Goal: Communication & Community: Share content

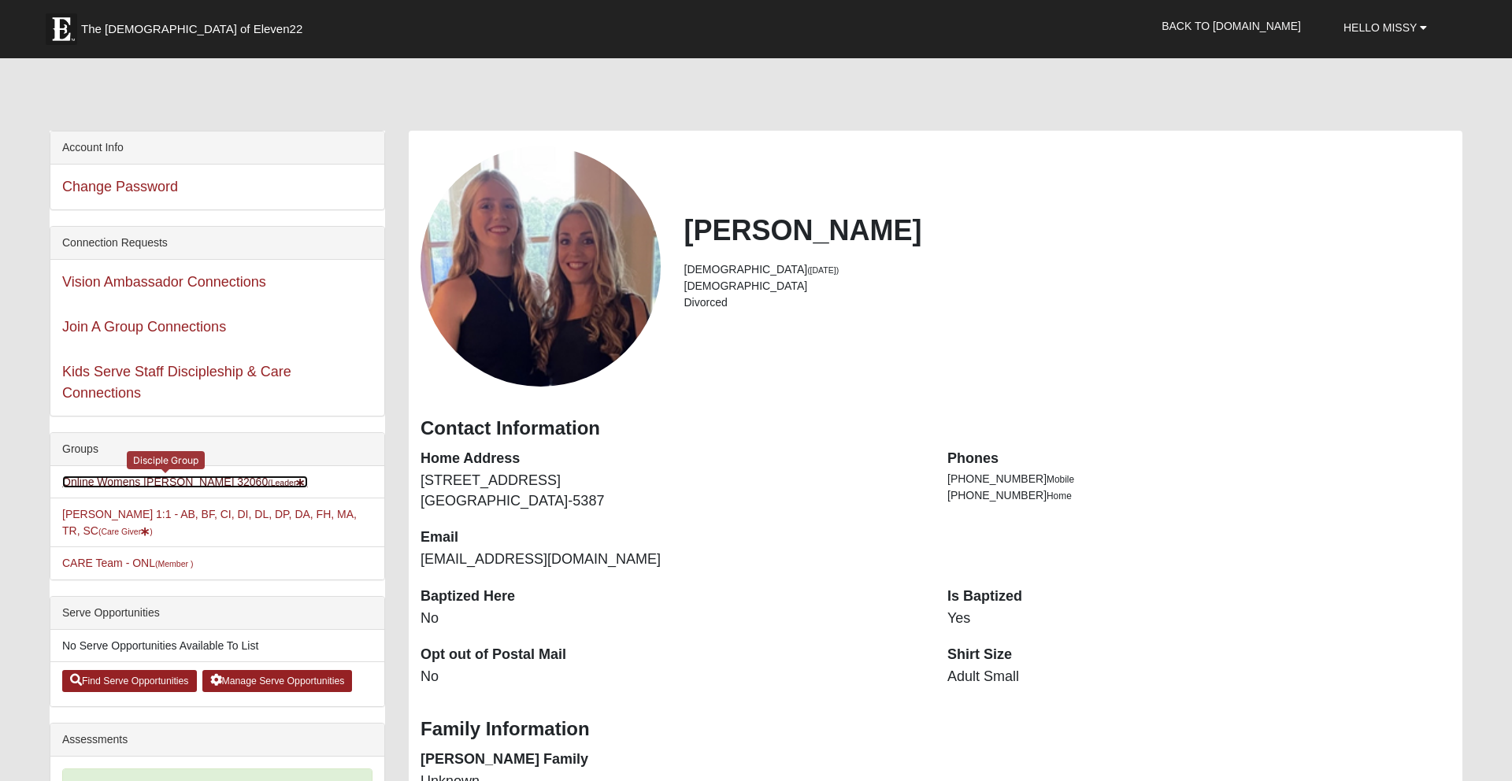
click at [150, 480] on link "Online Womens Freeman 32060 (Leader )" at bounding box center [185, 482] width 246 height 13
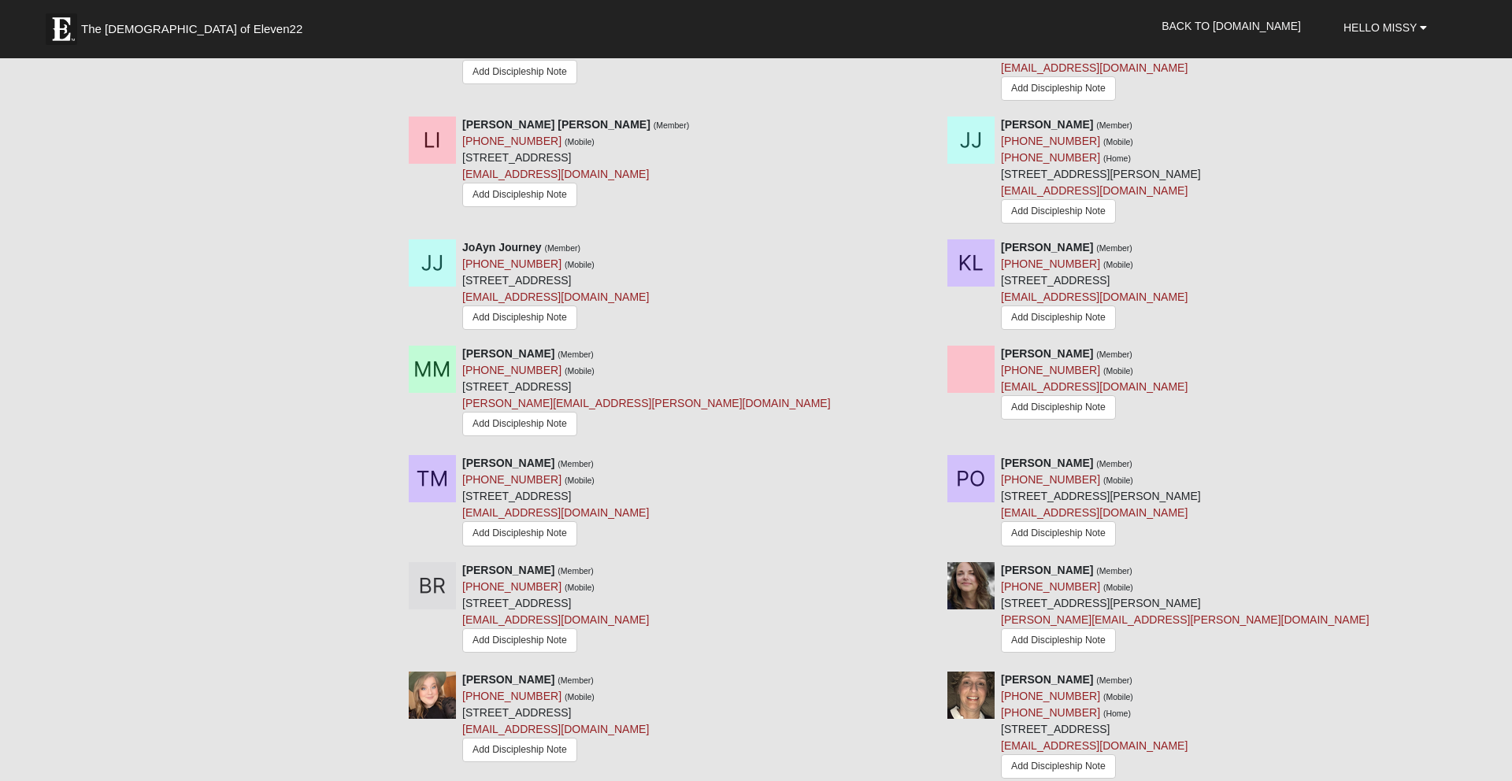
scroll to position [1364, 0]
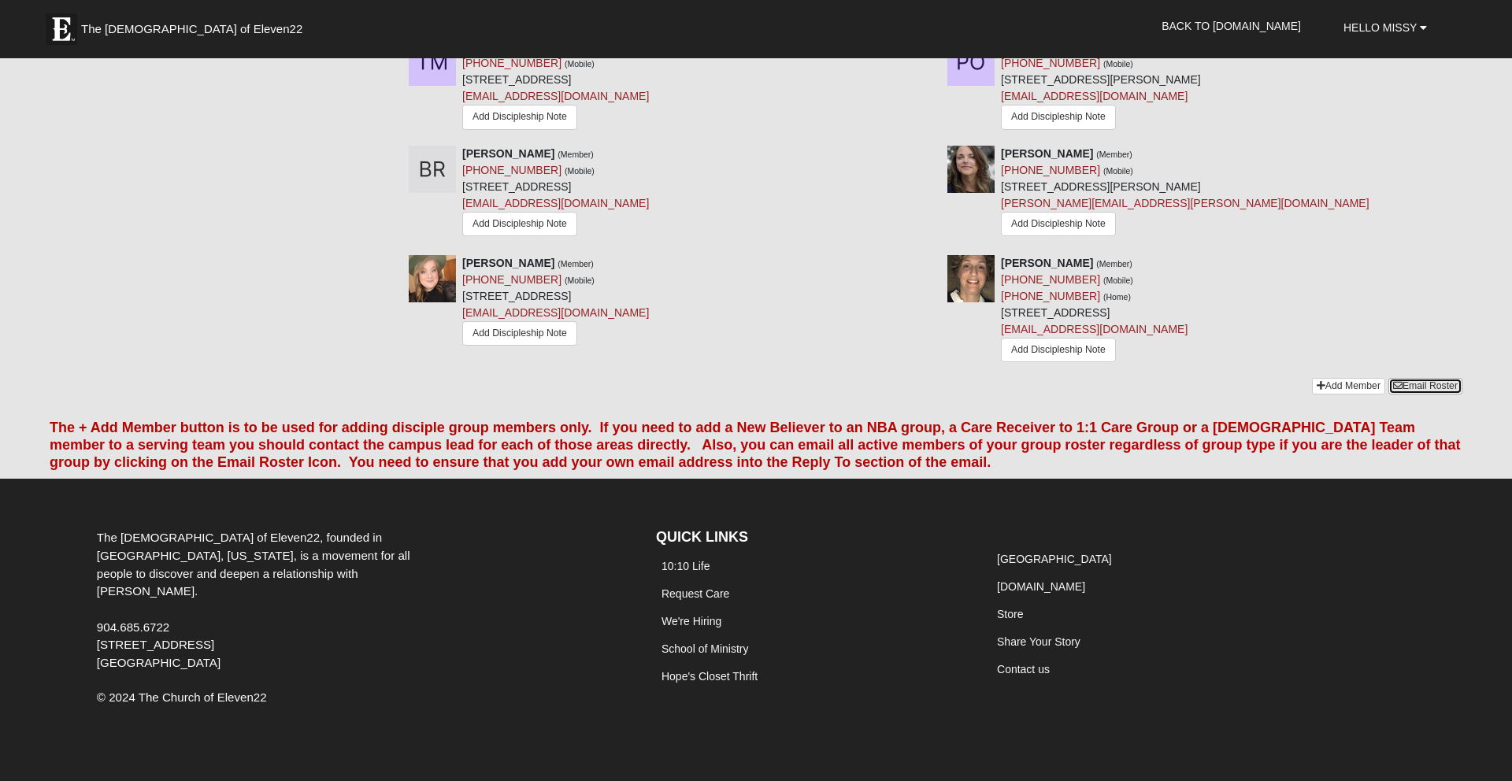
click at [1422, 378] on link "Email Roster" at bounding box center [1425, 386] width 74 height 17
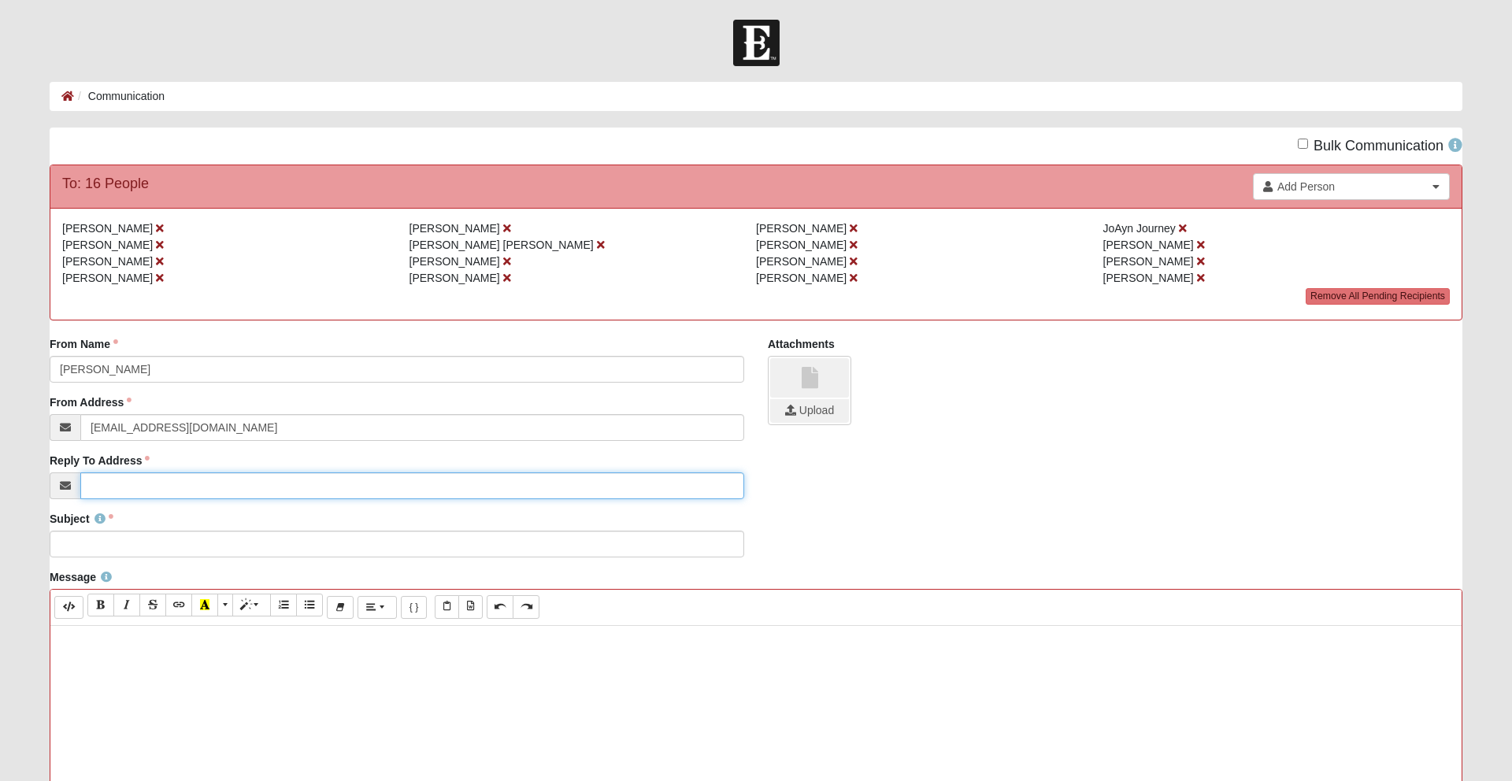
click at [139, 487] on input "Reply To Address" at bounding box center [412, 485] width 664 height 27
type input "[EMAIL_ADDRESS][DOMAIN_NAME]"
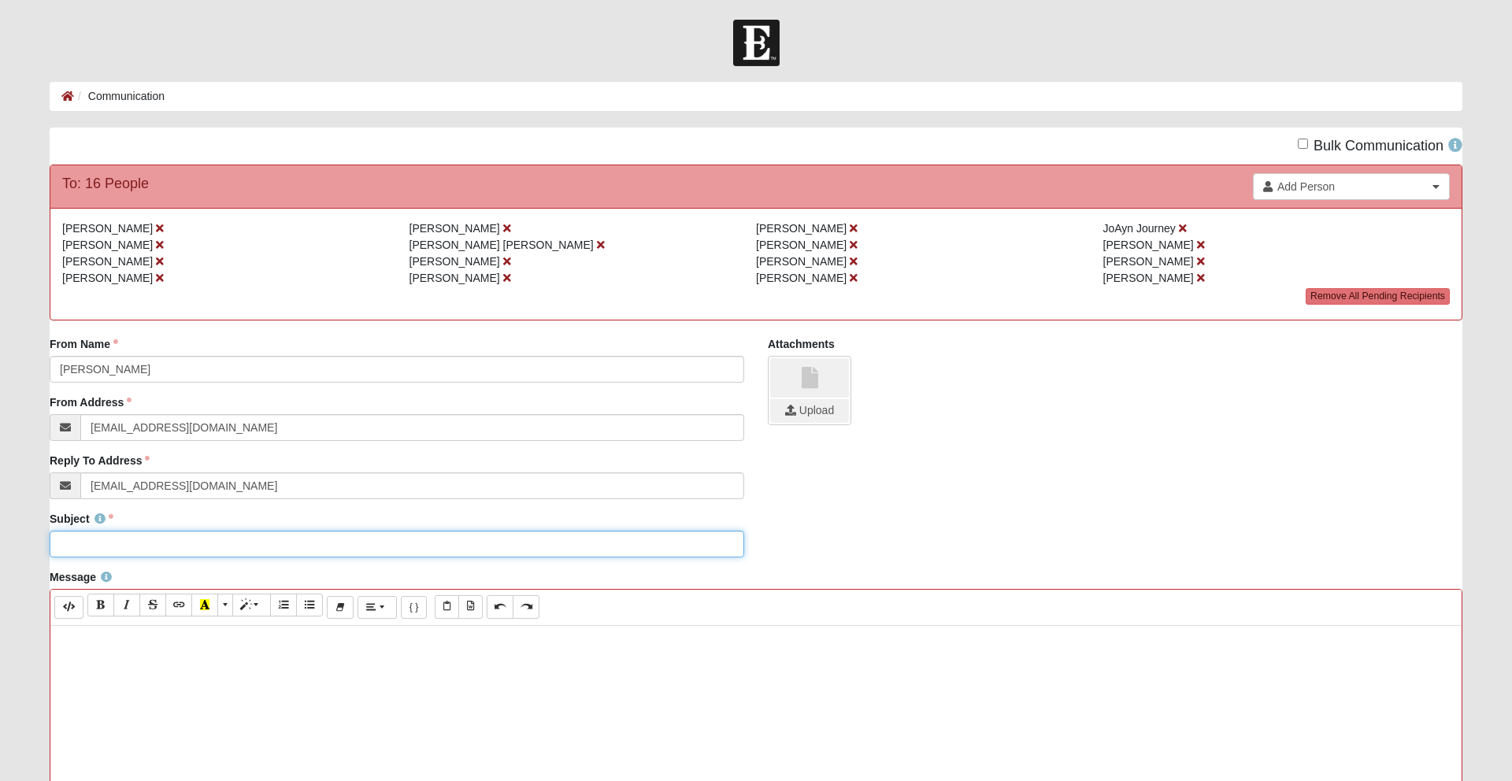
click at [132, 546] on input "Subject" at bounding box center [397, 544] width 695 height 27
type input "Reminder Tonight's Group 7pm ET"
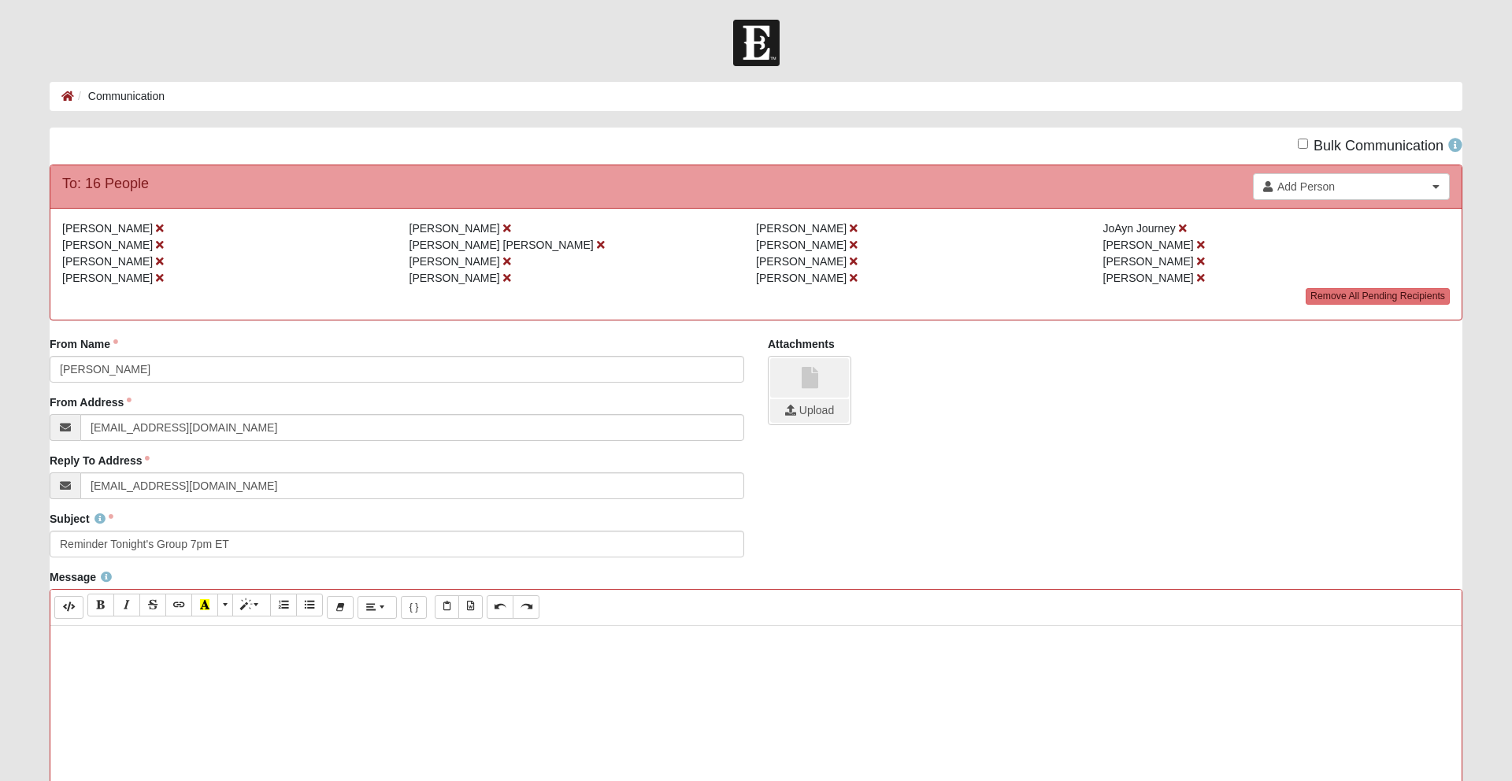
click at [88, 644] on p at bounding box center [755, 642] width 1395 height 17
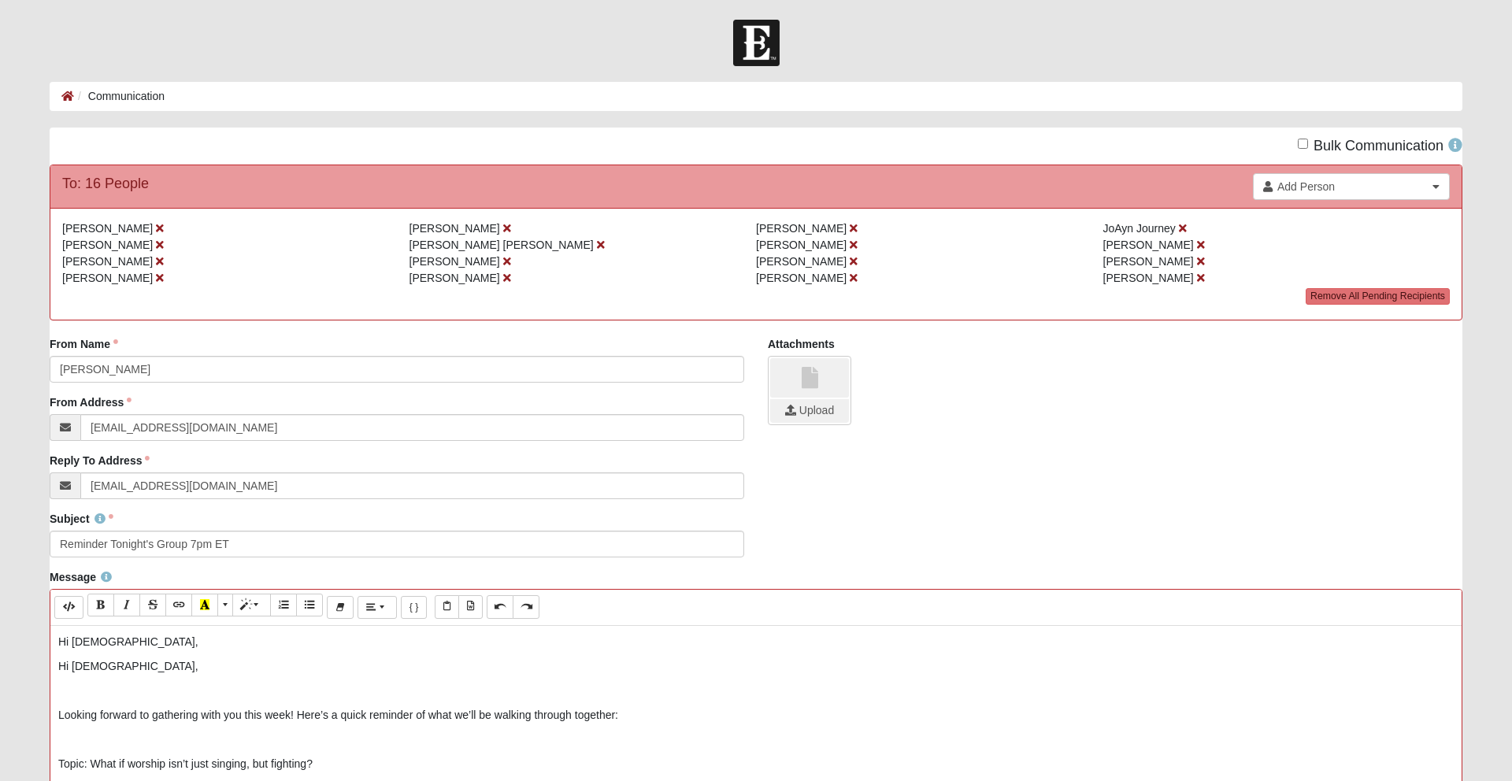
click at [113, 645] on p "Hi [DEMOGRAPHIC_DATA]," at bounding box center [755, 642] width 1395 height 17
click at [58, 664] on p "Hi [DEMOGRAPHIC_DATA]," at bounding box center [755, 666] width 1395 height 17
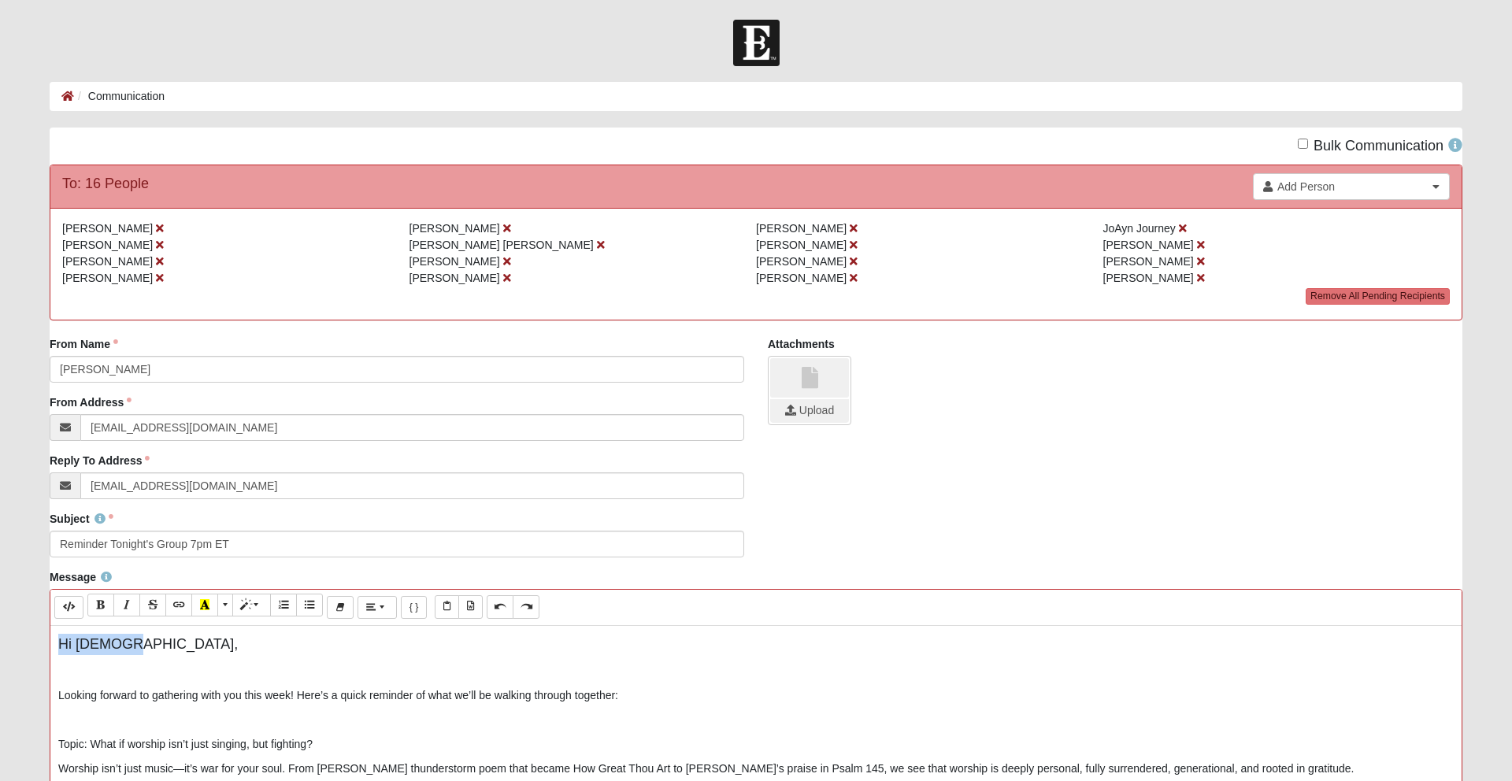
drag, startPoint x: 123, startPoint y: 650, endPoint x: 29, endPoint y: 647, distance: 93.7
click at [29, 647] on form "Hello Missy My Account Log Out Communication Communication Error" at bounding box center [756, 656] width 1512 height 1273
click at [247, 605] on icon "Style" at bounding box center [245, 604] width 9 height 11
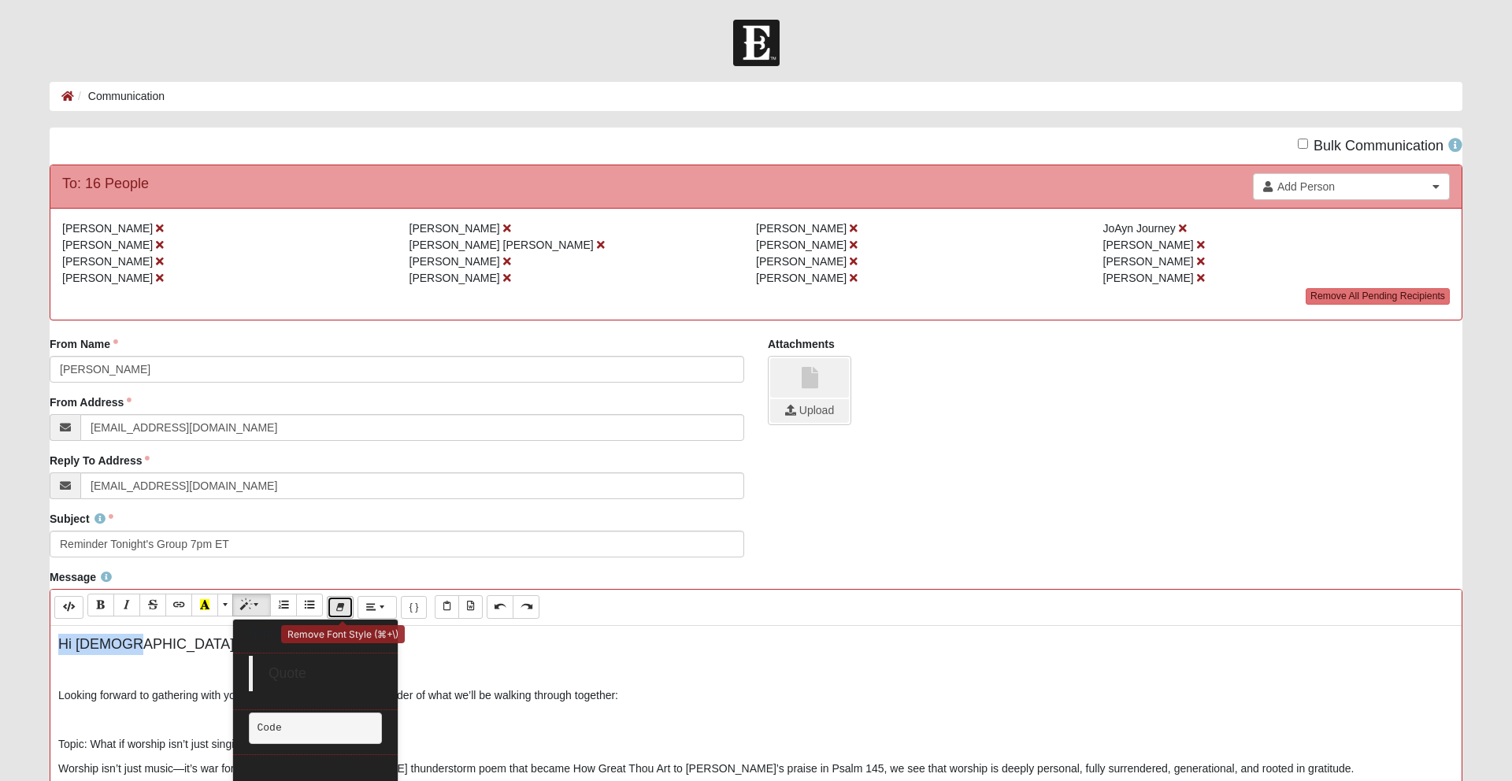
click at [339, 609] on icon "Remove Font Style (⌘+\\)" at bounding box center [339, 607] width 9 height 11
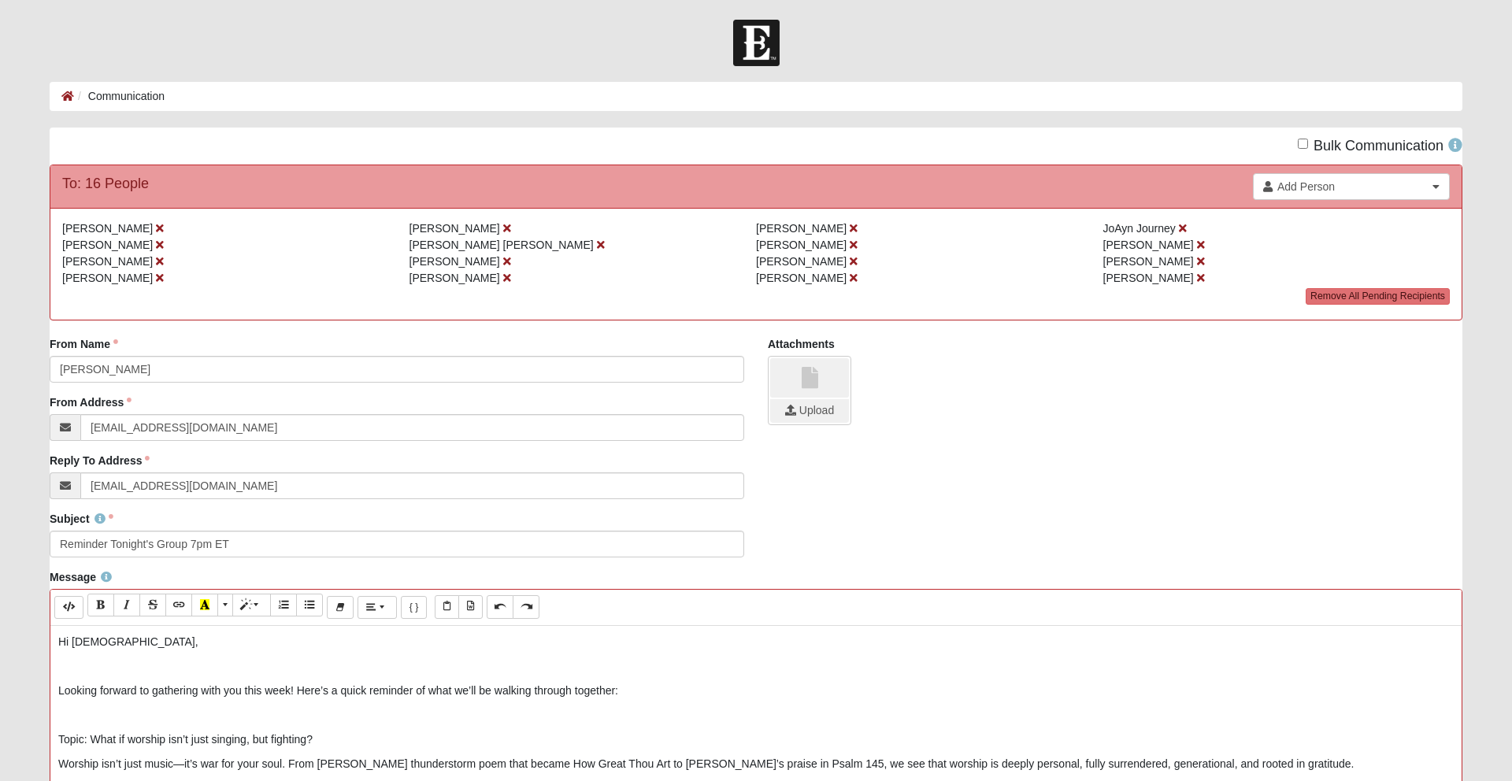
click at [289, 693] on p "Looking forward to gathering with you this week! Here’s a quick reminder of wha…" at bounding box center [755, 691] width 1395 height 17
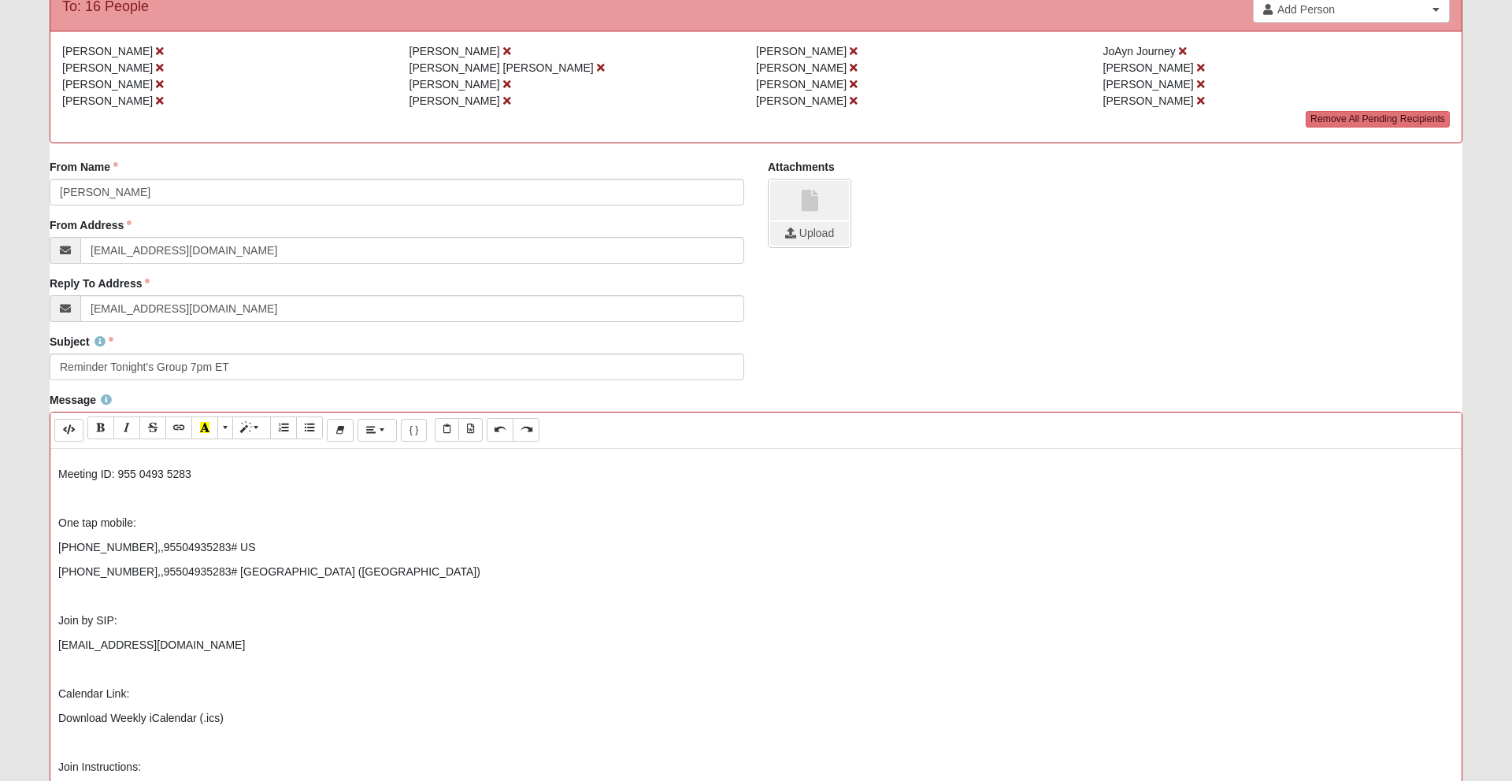
scroll to position [513, 0]
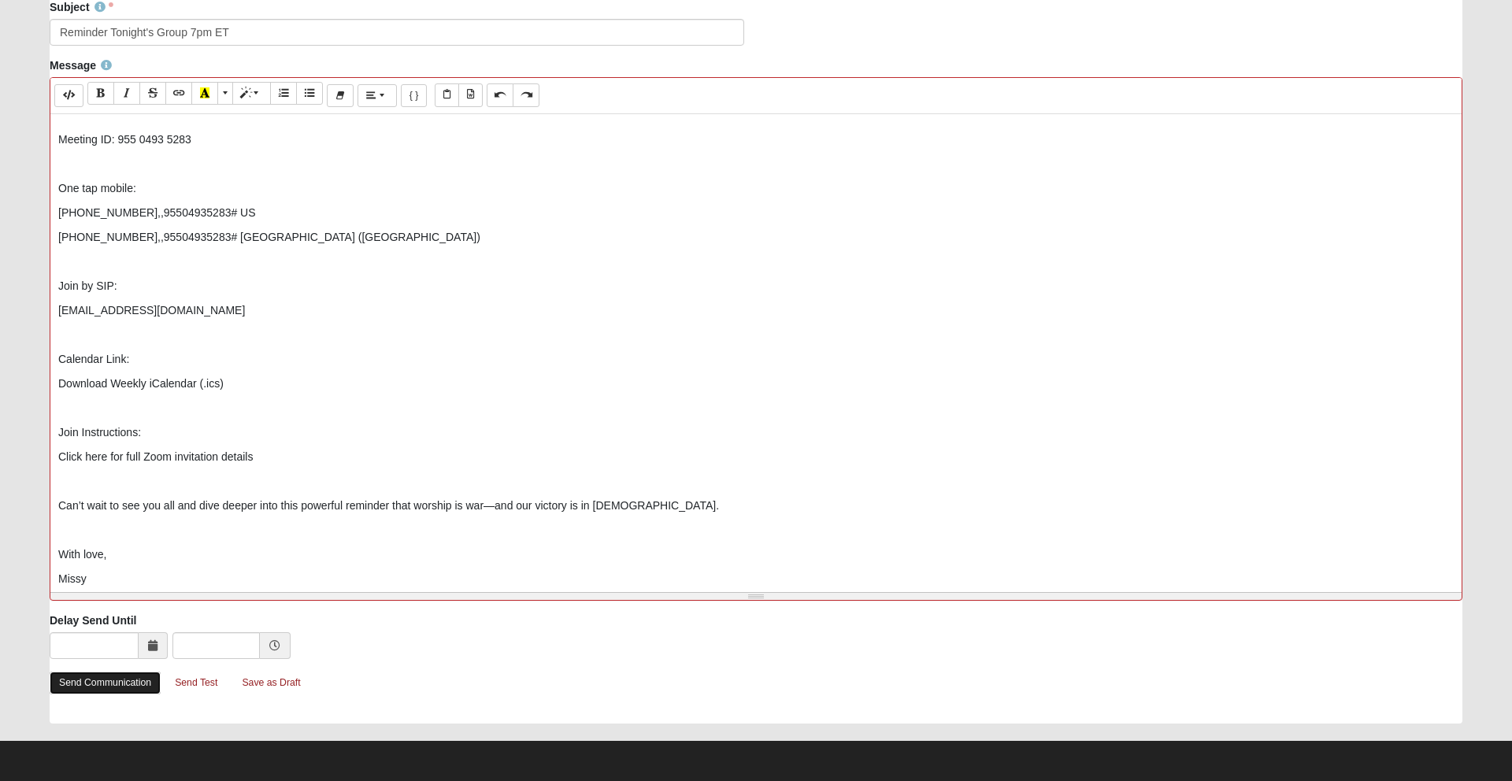
click at [72, 692] on link "Send Communication" at bounding box center [105, 683] width 111 height 23
